Goal: Navigation & Orientation: Find specific page/section

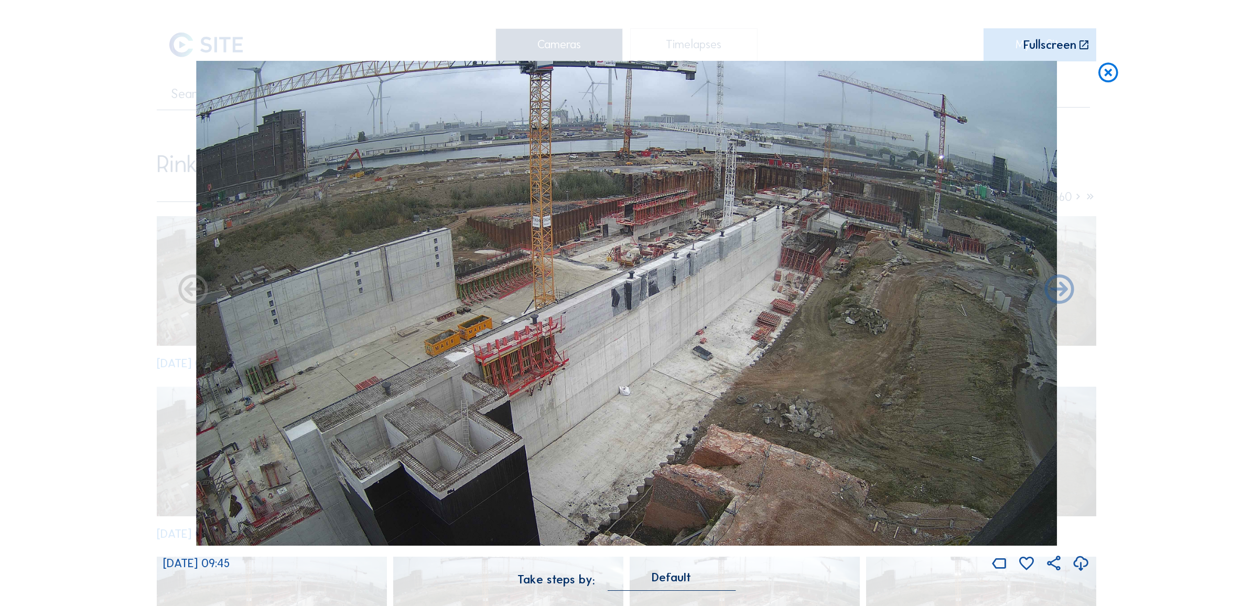
click at [132, 109] on div "Scroll to travel through time | Press 'Alt' Button + Scroll to Zoom | Click and…" at bounding box center [626, 303] width 1253 height 606
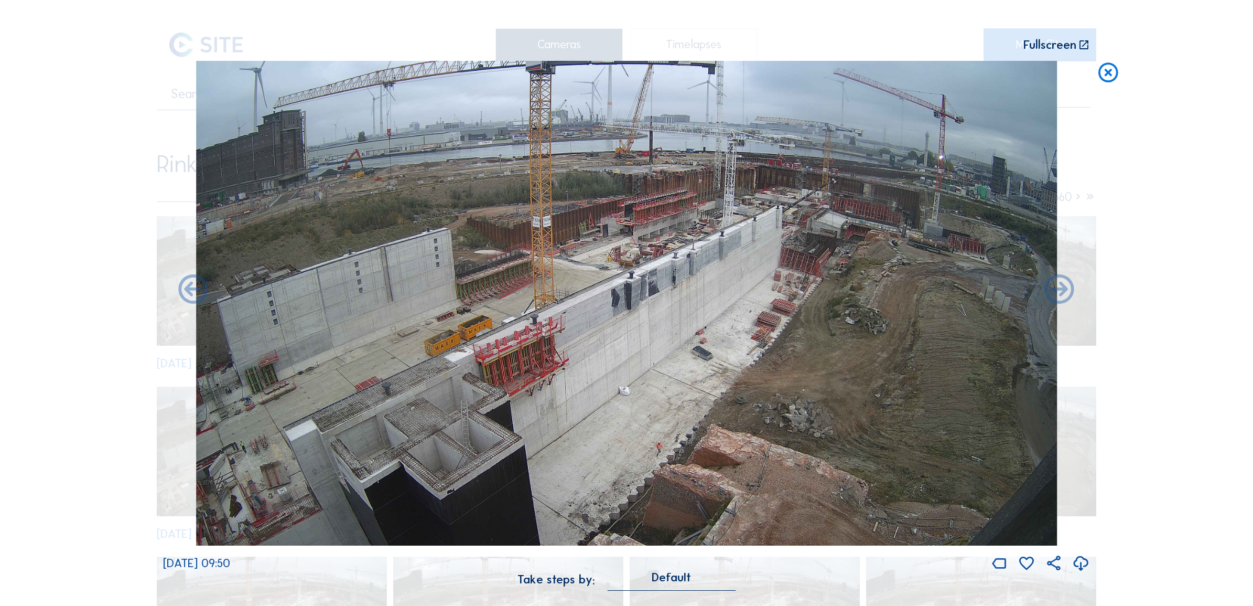
click at [1107, 74] on icon at bounding box center [1109, 73] width 24 height 24
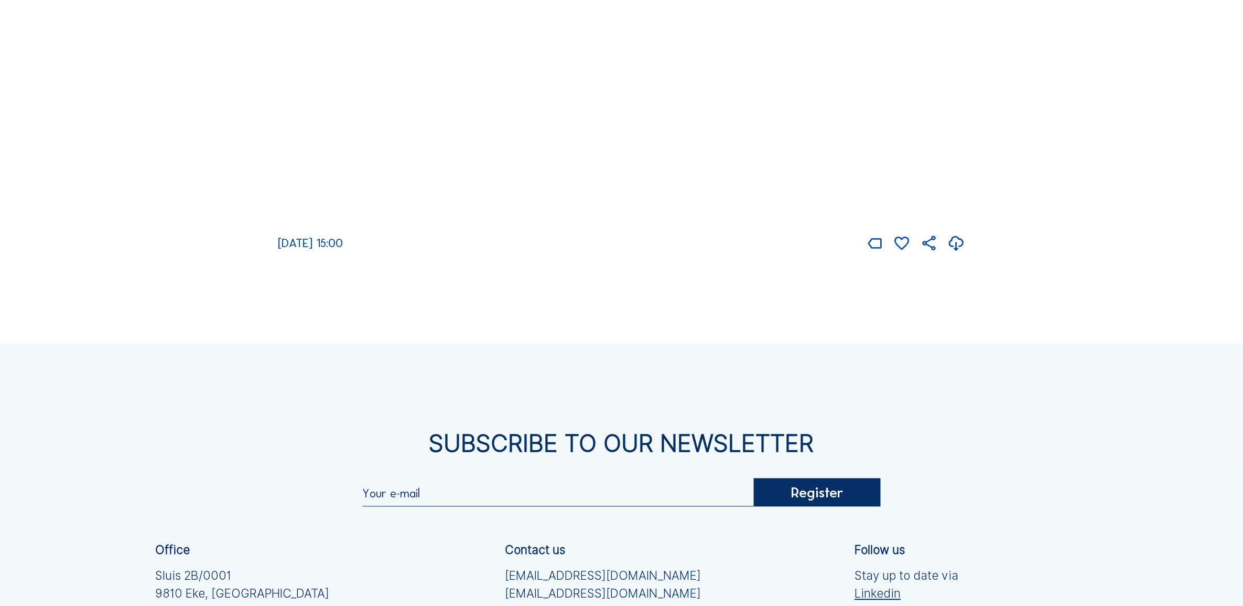
scroll to position [1981, 0]
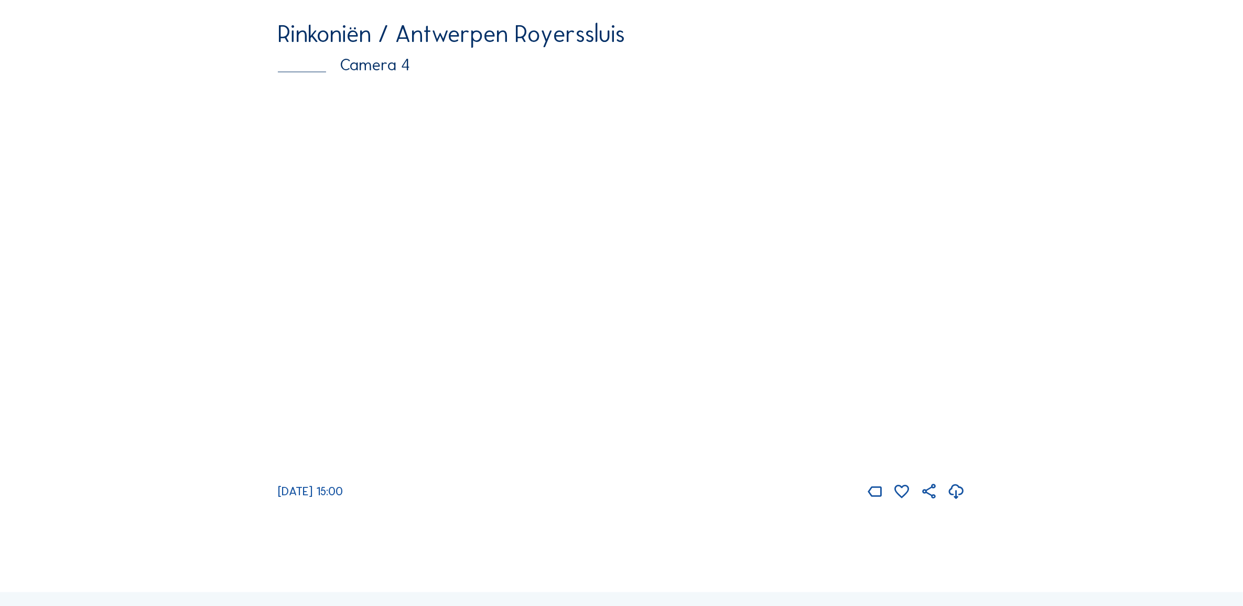
scroll to position [2208, 0]
